Goal: Check status: Check status

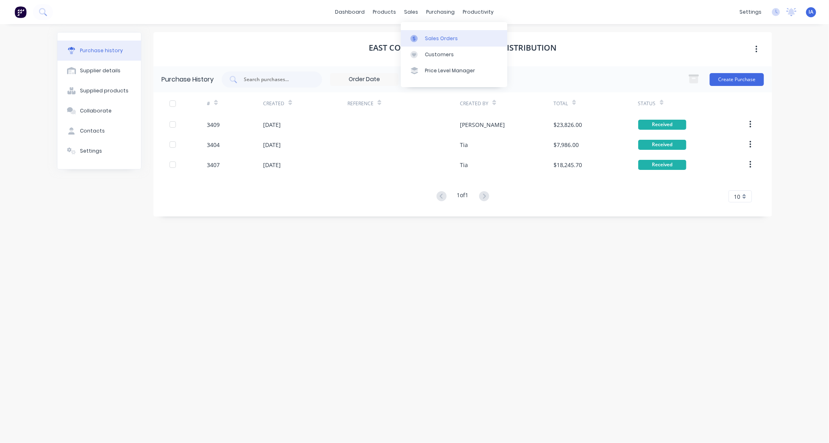
click at [445, 38] on div "Sales Orders" at bounding box center [441, 38] width 33 height 7
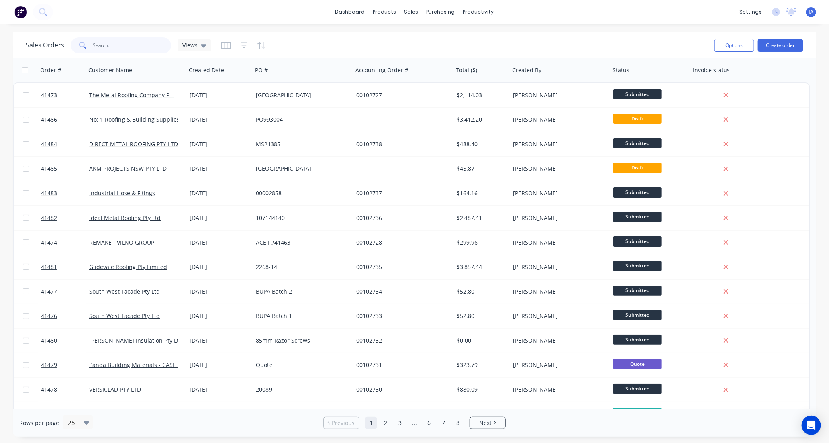
click at [106, 44] on input "text" at bounding box center [132, 45] width 78 height 16
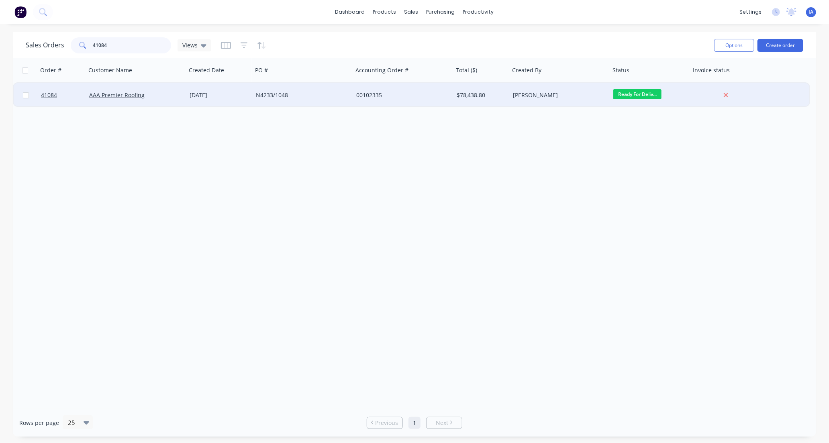
type input "41084"
click at [166, 96] on div "AAA Premier Roofing" at bounding box center [133, 95] width 89 height 8
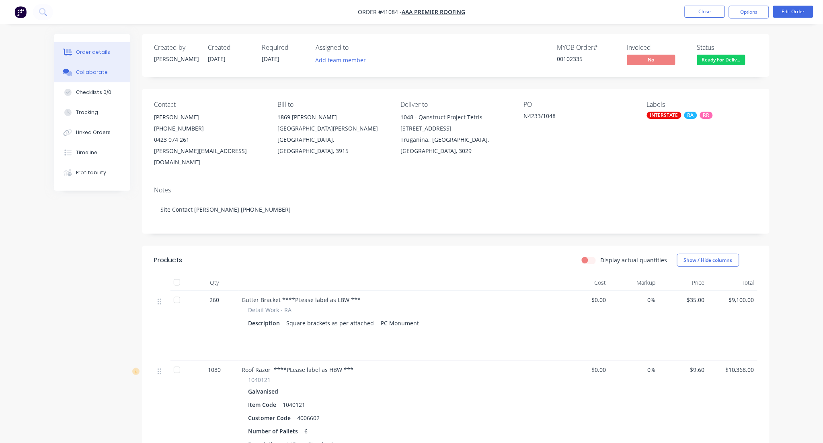
click at [97, 71] on div "Collaborate" at bounding box center [92, 72] width 32 height 7
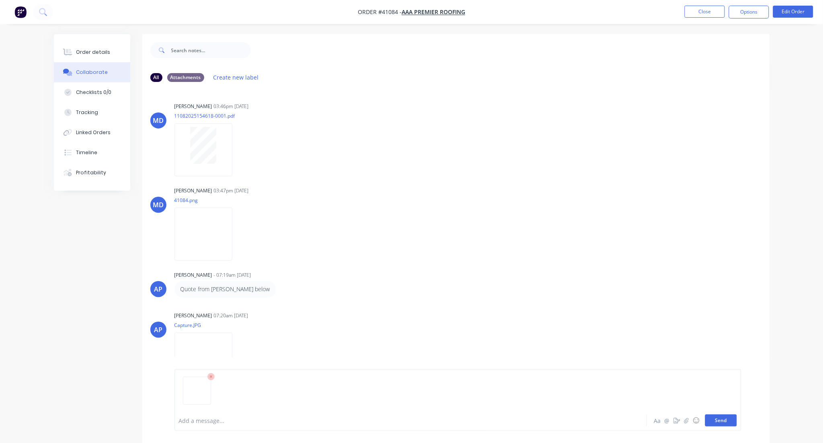
click at [722, 420] on button "Send" at bounding box center [721, 421] width 32 height 12
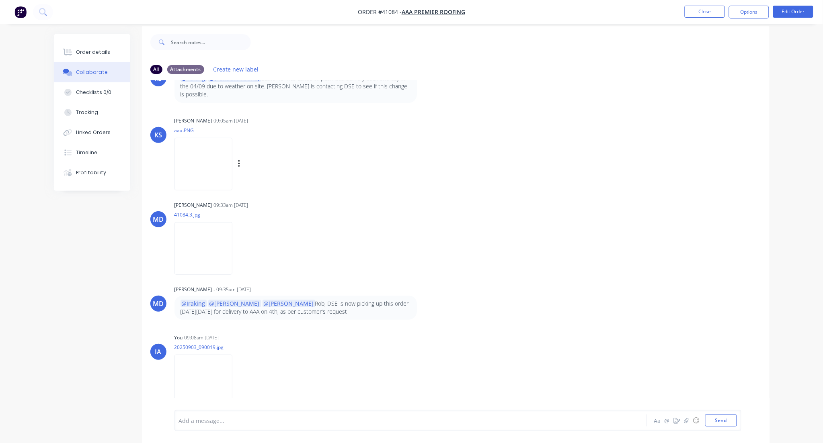
scroll to position [12, 0]
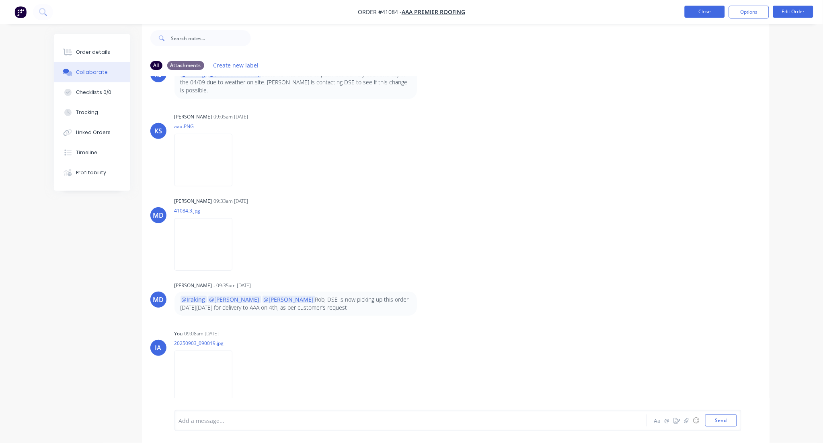
click at [717, 14] on button "Close" at bounding box center [704, 12] width 40 height 12
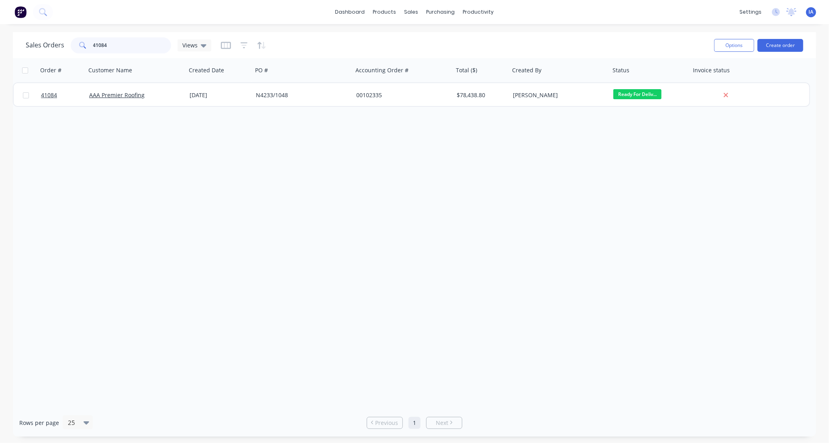
click at [121, 45] on input "41084" at bounding box center [132, 45] width 78 height 16
type input "4"
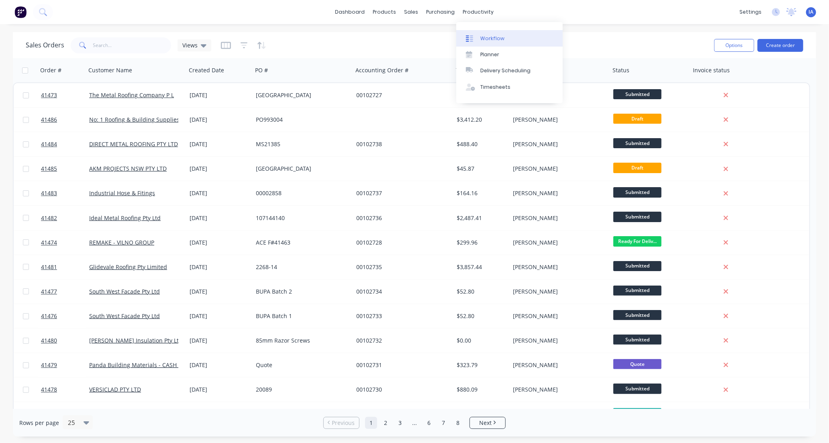
click at [496, 35] on div "Workflow" at bounding box center [493, 38] width 24 height 7
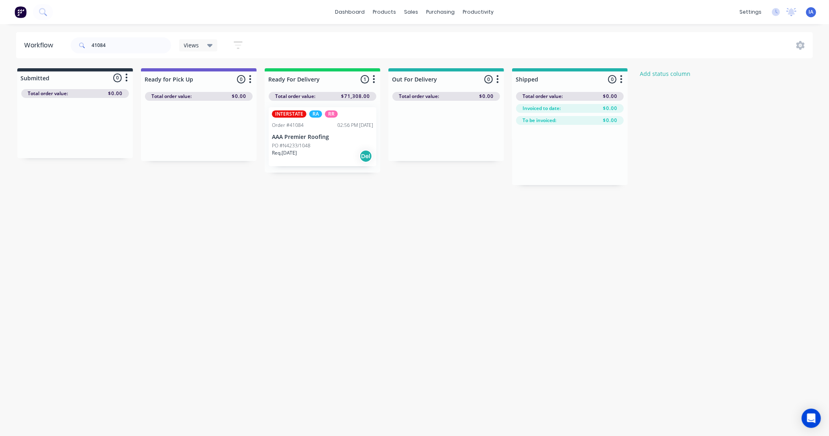
drag, startPoint x: 332, startPoint y: 157, endPoint x: 339, endPoint y: 158, distance: 7.0
click at [368, 236] on div "Mark as Picked Up" at bounding box center [379, 235] width 81 height 16
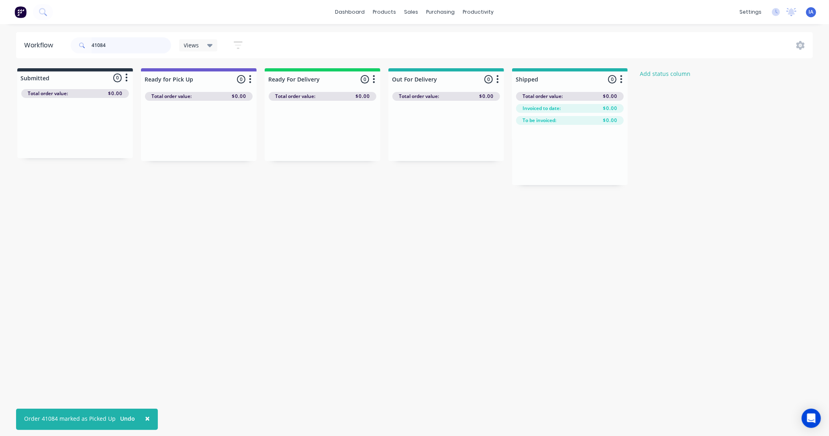
click at [116, 42] on input "41084" at bounding box center [132, 45] width 80 height 16
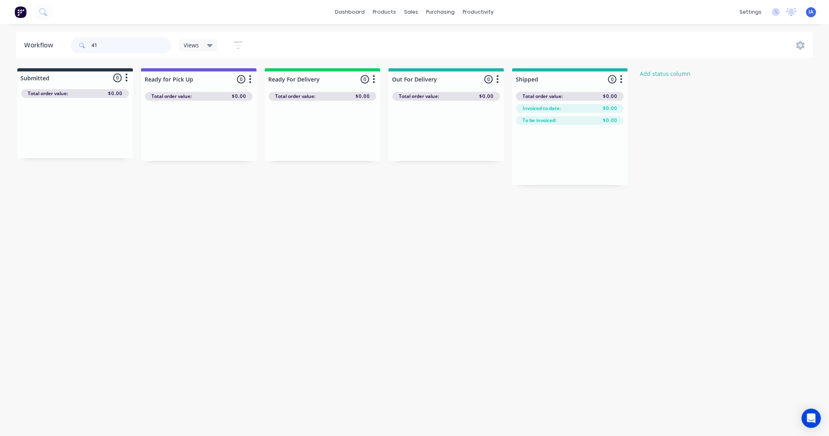
type input "4"
